Goal: Obtain resource: Obtain resource

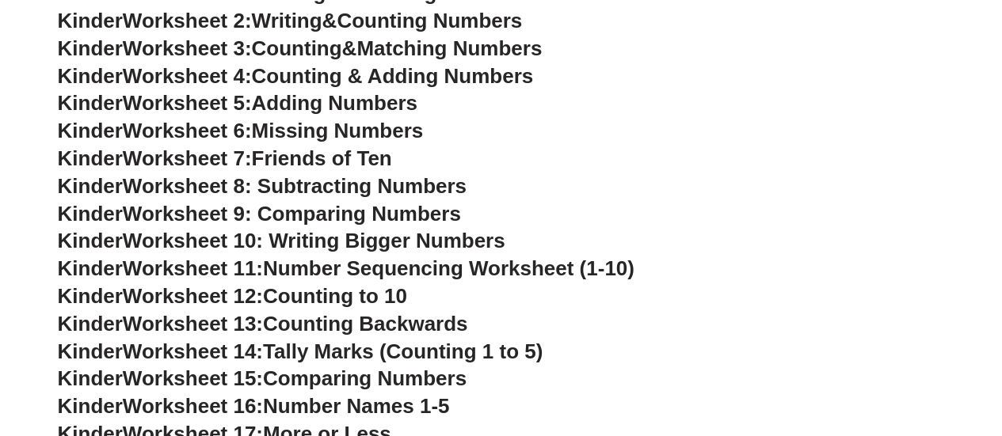
scroll to position [770, 0]
click at [309, 99] on span "Adding Numbers" at bounding box center [335, 102] width 166 height 24
click at [272, 128] on span "Missing Numbers" at bounding box center [338, 130] width 172 height 24
click at [309, 63] on h3 "Kinder Worksheet 4: Counting & Adding Numbers" at bounding box center [501, 76] width 887 height 27
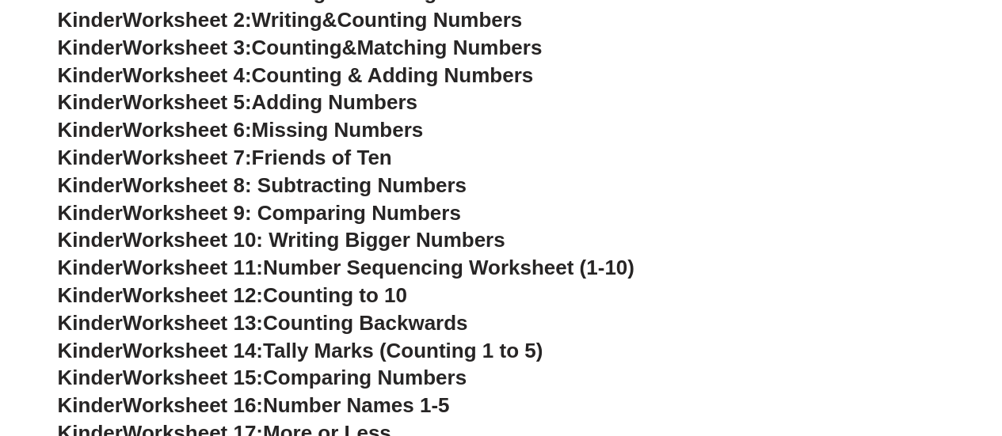
click at [309, 67] on span "Counting & Adding Numbers" at bounding box center [393, 75] width 282 height 24
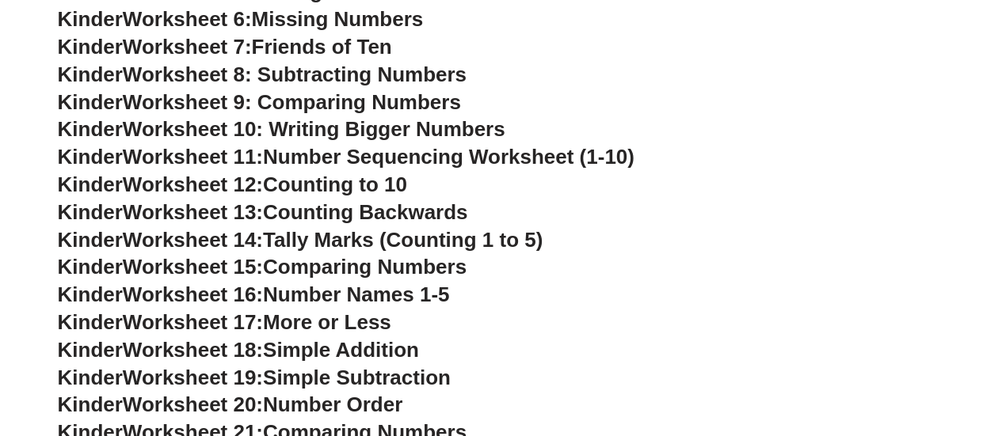
scroll to position [889, 0]
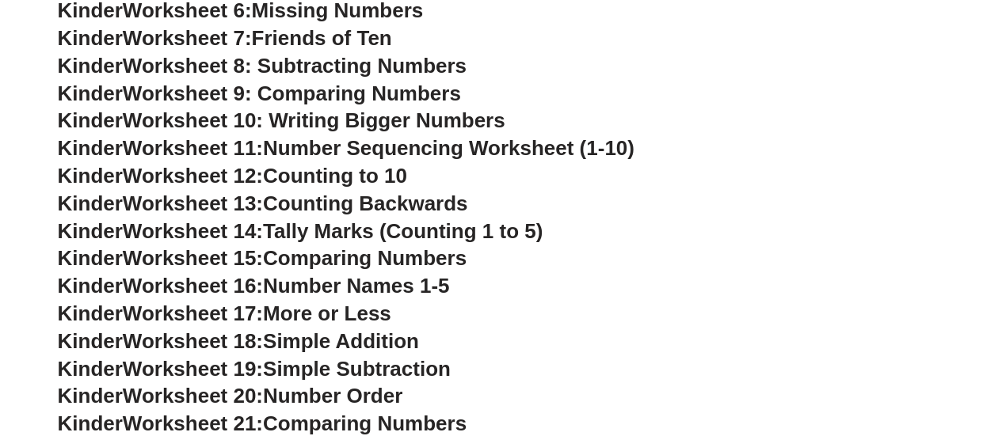
click at [356, 178] on span "Counting to 10" at bounding box center [335, 176] width 144 height 24
click at [236, 176] on span "Worksheet 12:" at bounding box center [193, 176] width 140 height 24
click at [215, 175] on span "Worksheet 12:" at bounding box center [193, 176] width 140 height 24
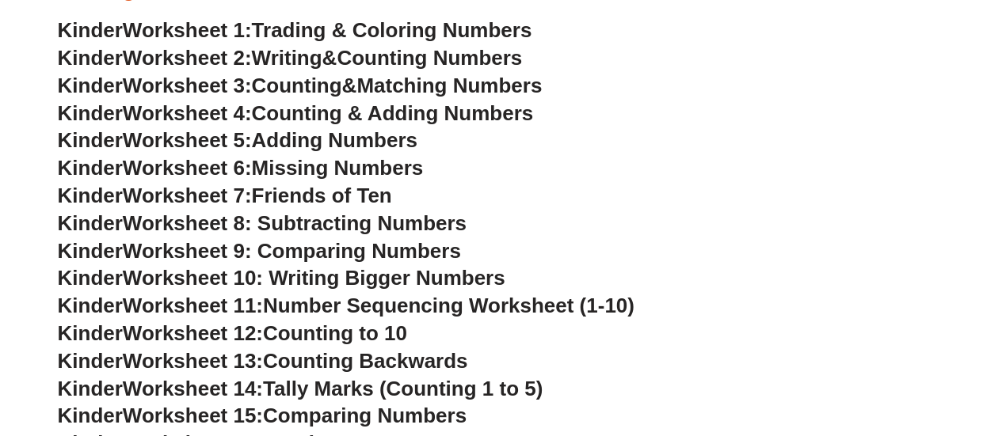
scroll to position [697, 0]
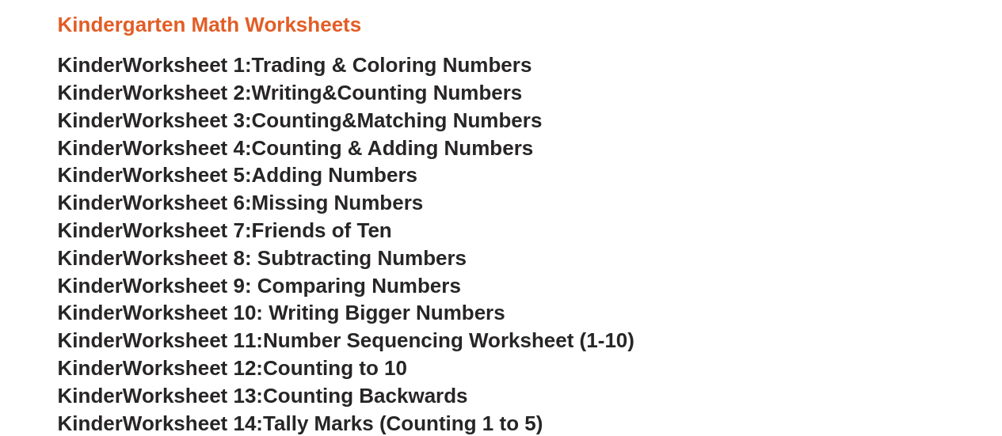
click at [230, 90] on span "Worksheet 2:" at bounding box center [187, 93] width 129 height 24
click at [342, 110] on span "Counting" at bounding box center [297, 121] width 90 height 24
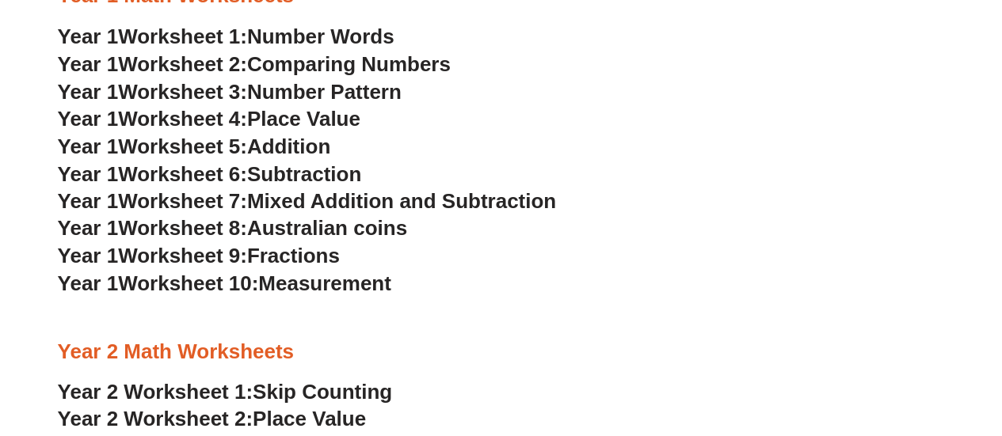
scroll to position [1524, 0]
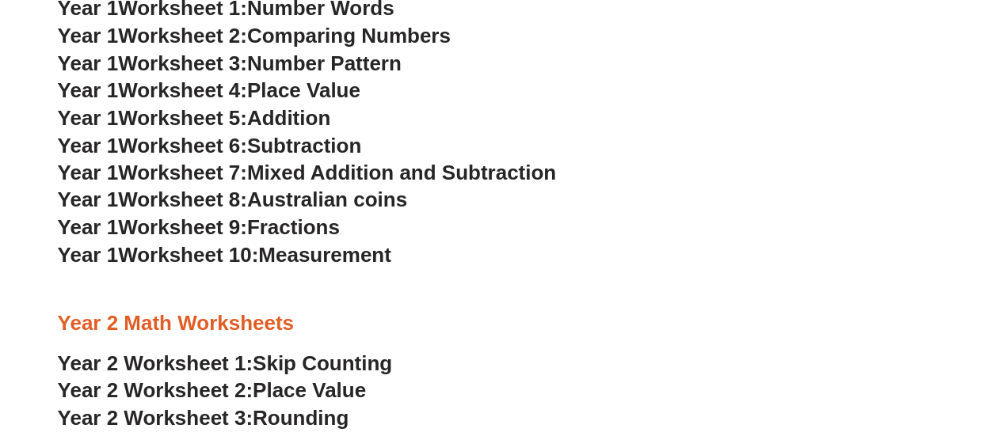
click at [227, 116] on span "Worksheet 5:" at bounding box center [182, 118] width 129 height 24
click at [289, 156] on span "Subtraction" at bounding box center [304, 146] width 114 height 24
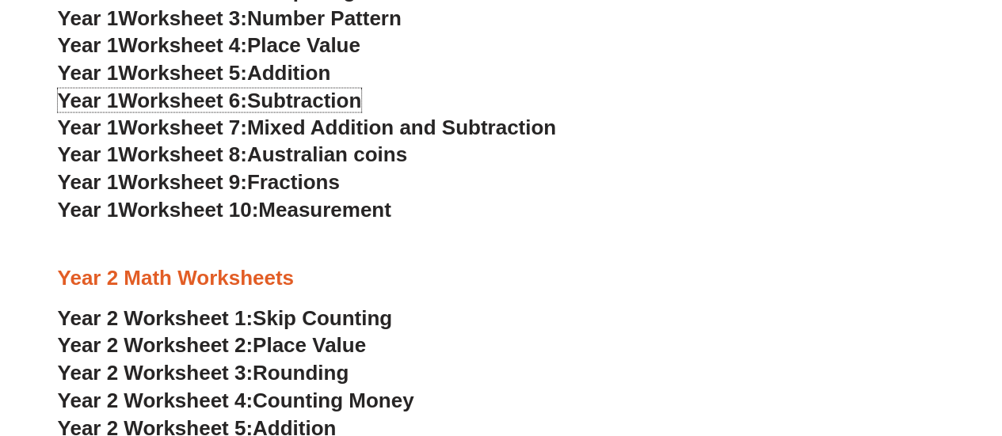
scroll to position [1570, 0]
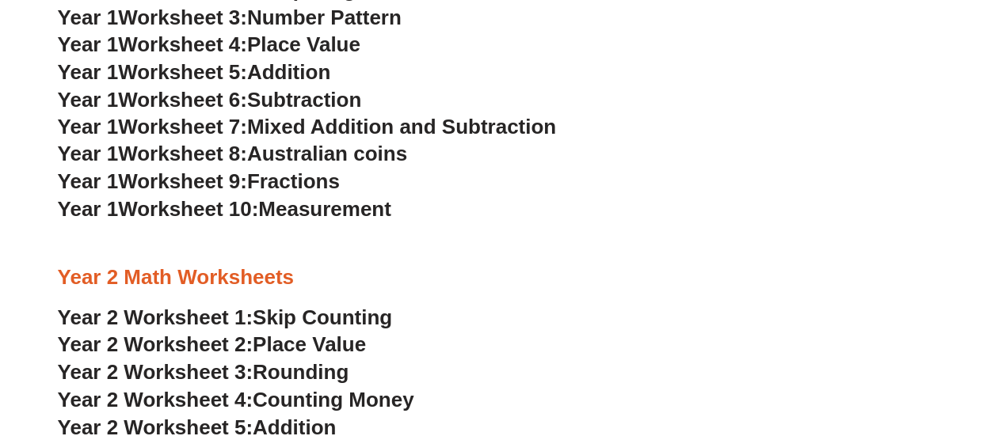
drag, startPoint x: 336, startPoint y: 154, endPoint x: 320, endPoint y: 150, distance: 16.5
click at [320, 150] on span "Australian coins" at bounding box center [327, 154] width 160 height 24
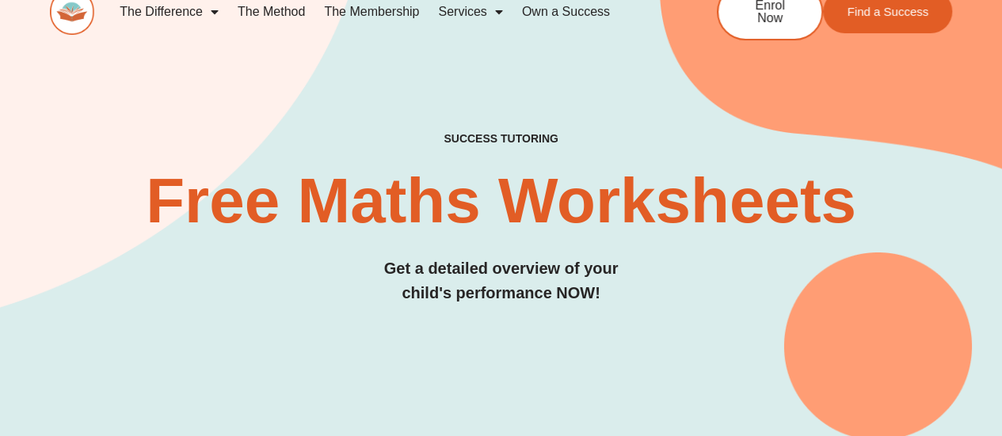
scroll to position [0, 0]
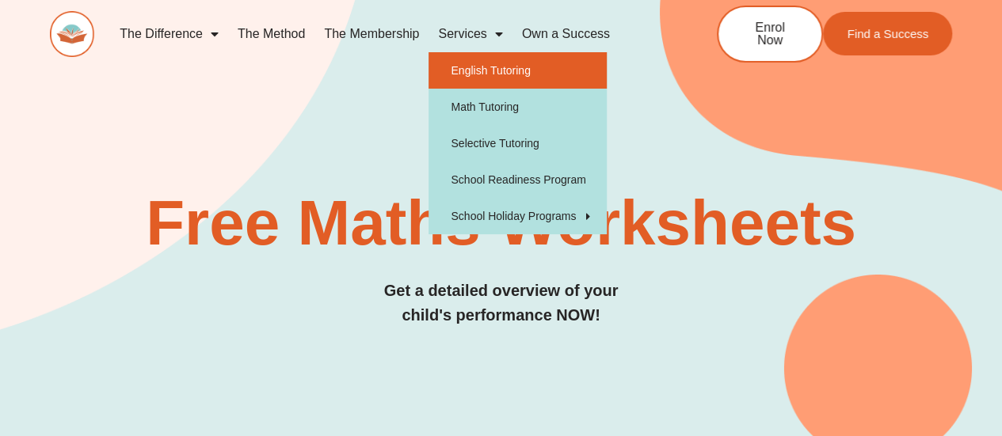
click at [481, 61] on link "English Tutoring" at bounding box center [518, 70] width 178 height 36
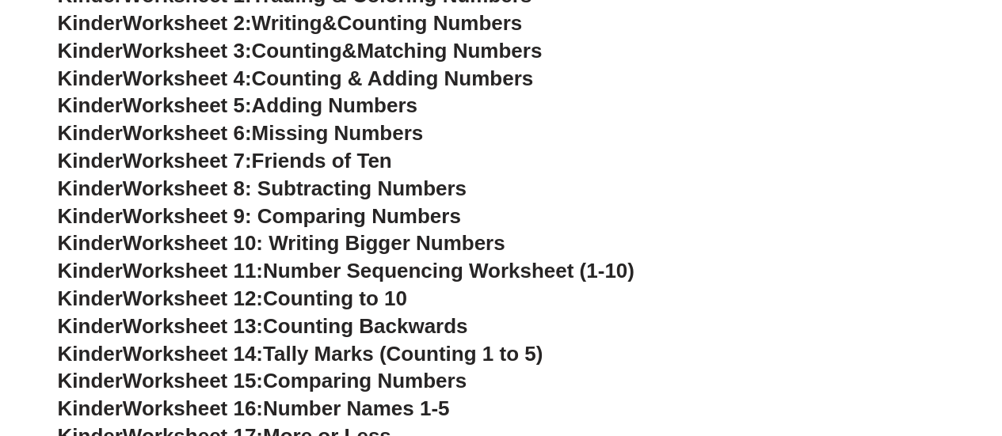
scroll to position [770, 0]
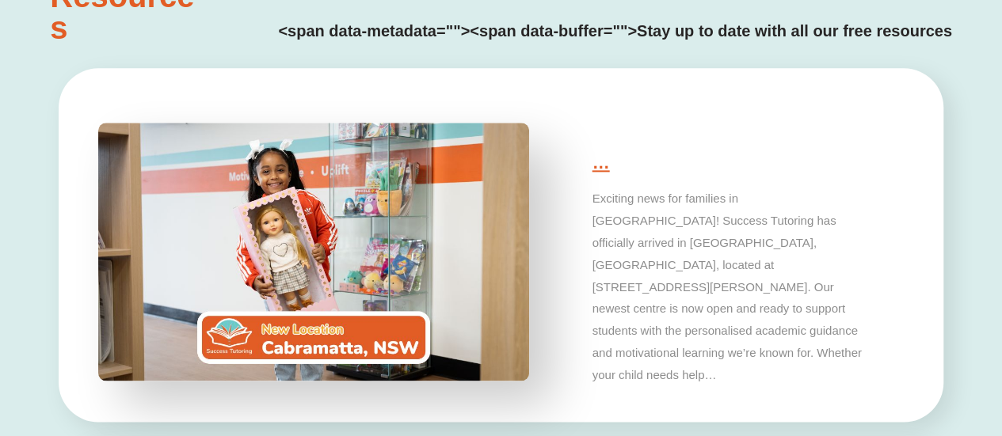
type input "*"
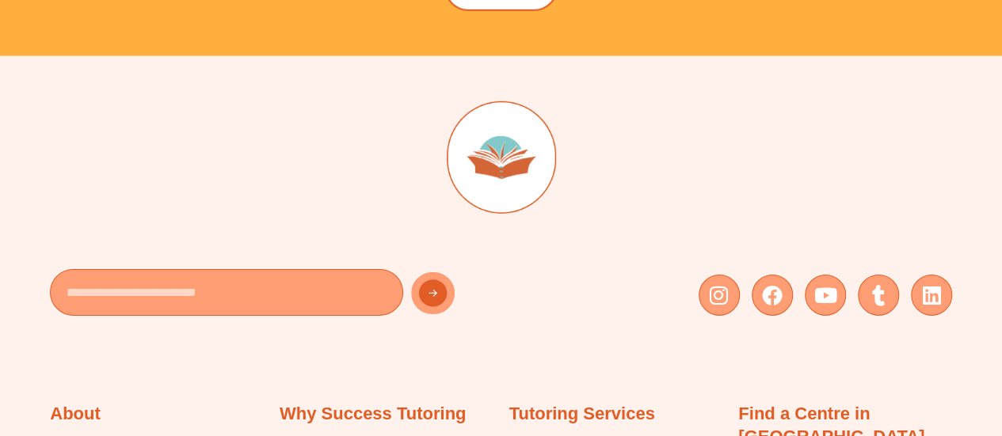
scroll to position [5425, 0]
